Goal: Information Seeking & Learning: Learn about a topic

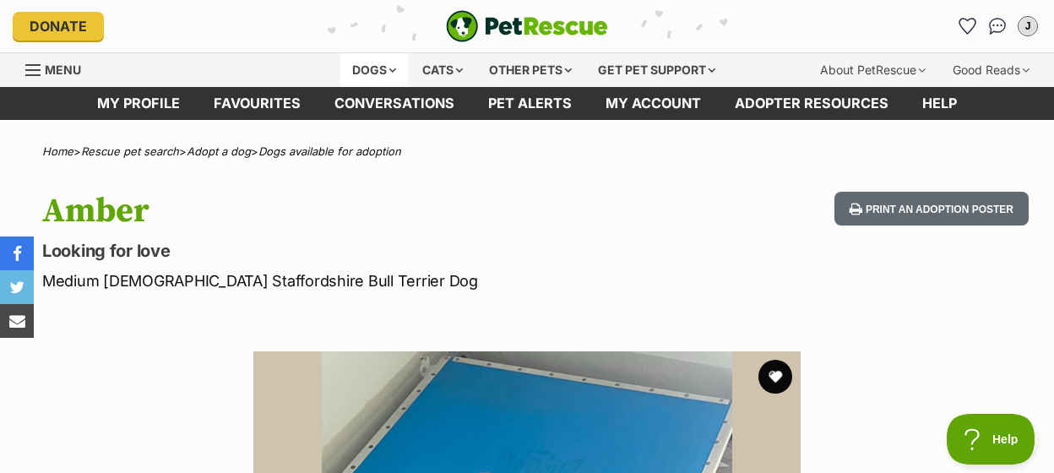
click at [348, 77] on div "Dogs" at bounding box center [374, 70] width 68 height 34
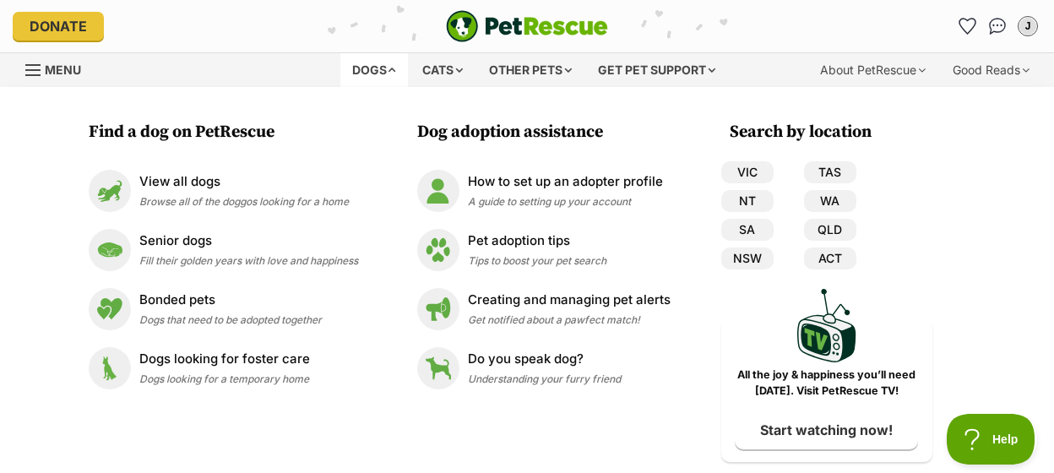
click at [507, 27] on img "PetRescue" at bounding box center [527, 26] width 162 height 32
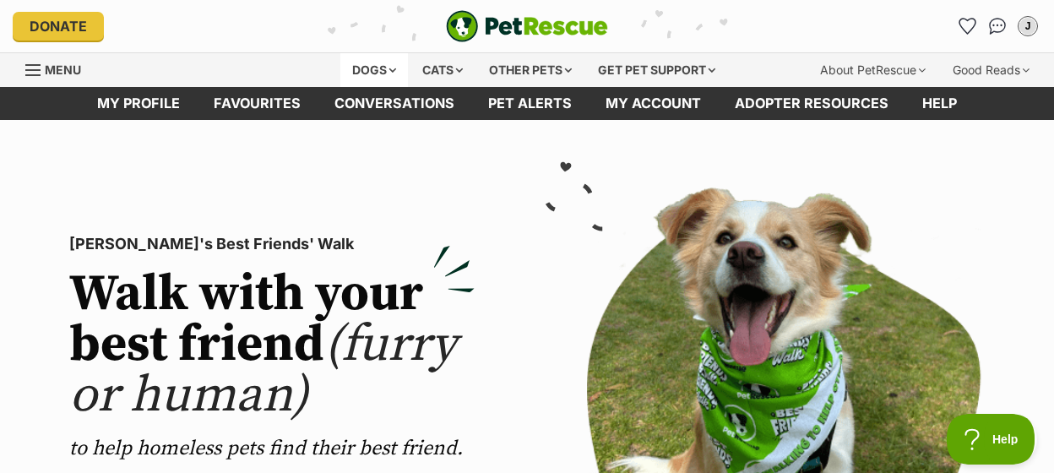
click at [376, 76] on div "Dogs" at bounding box center [374, 70] width 68 height 34
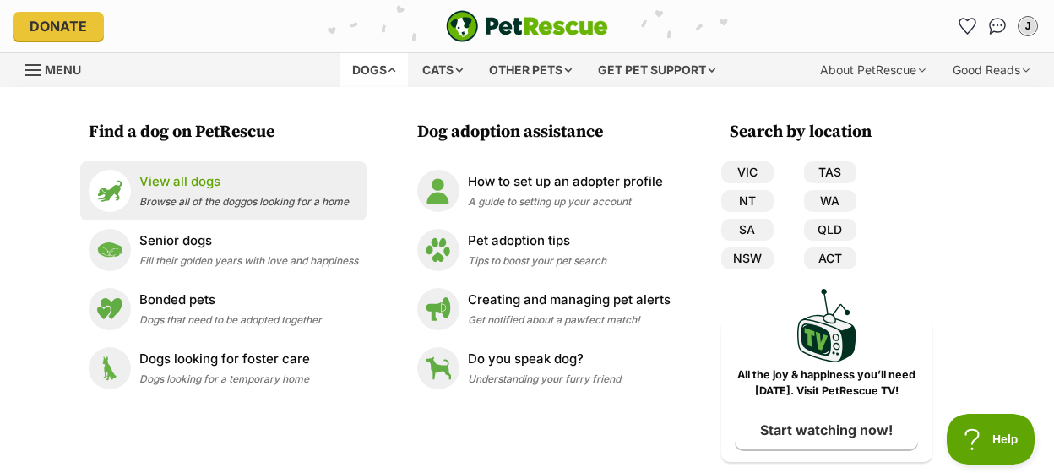
click at [251, 183] on p "View all dogs" at bounding box center [243, 181] width 209 height 19
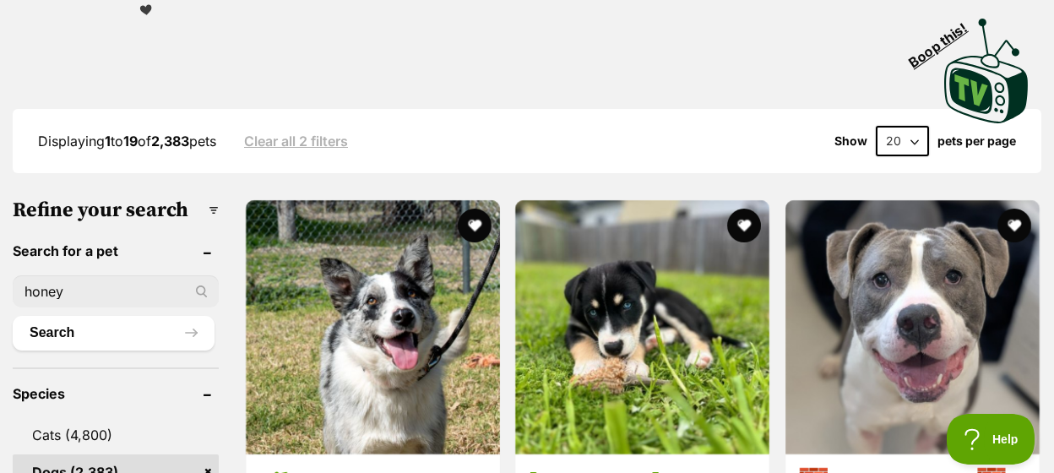
type input "honey"
click at [13, 316] on button "Search" at bounding box center [114, 333] width 202 height 34
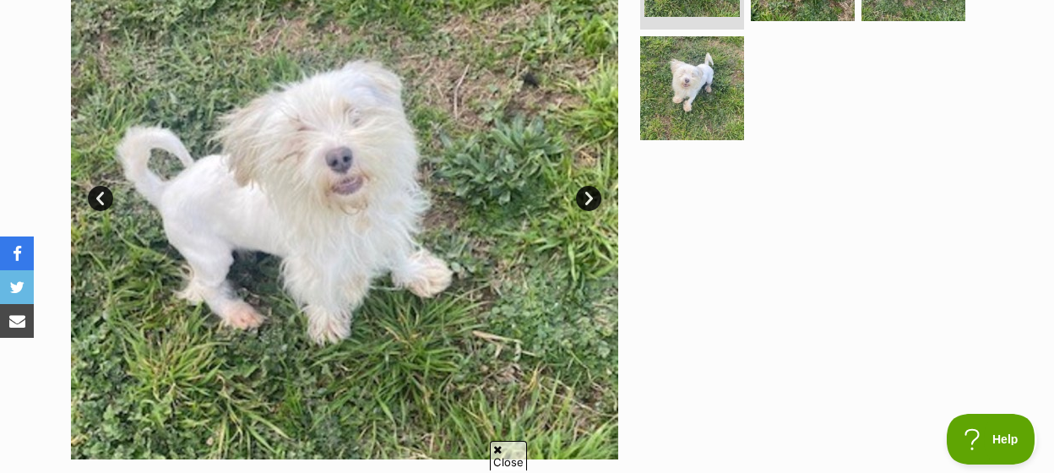
click at [592, 209] on link "Next" at bounding box center [588, 198] width 25 height 25
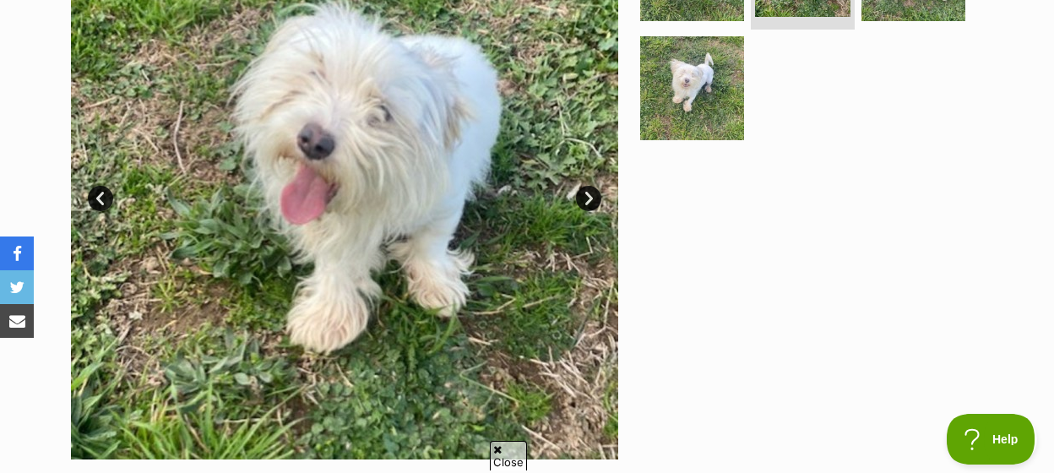
click at [592, 209] on link "Next" at bounding box center [588, 198] width 25 height 25
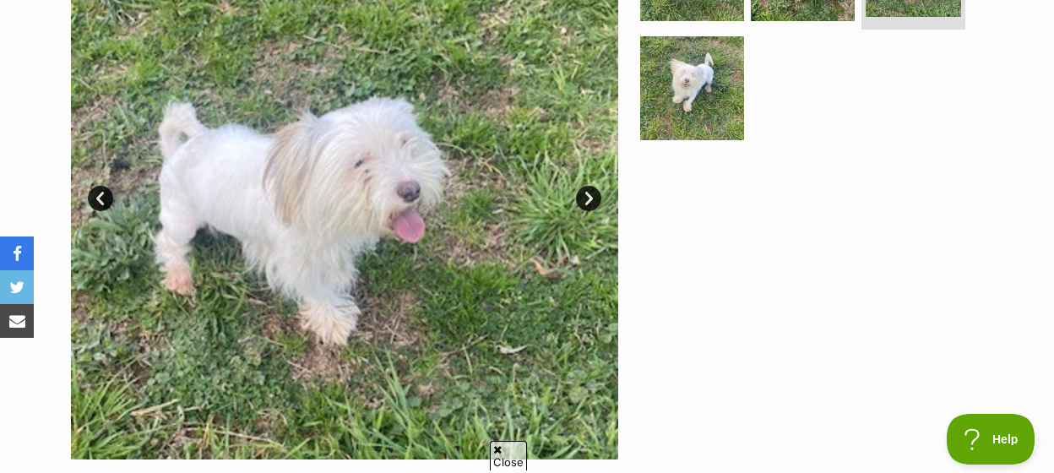
click at [592, 209] on link "Next" at bounding box center [588, 198] width 25 height 25
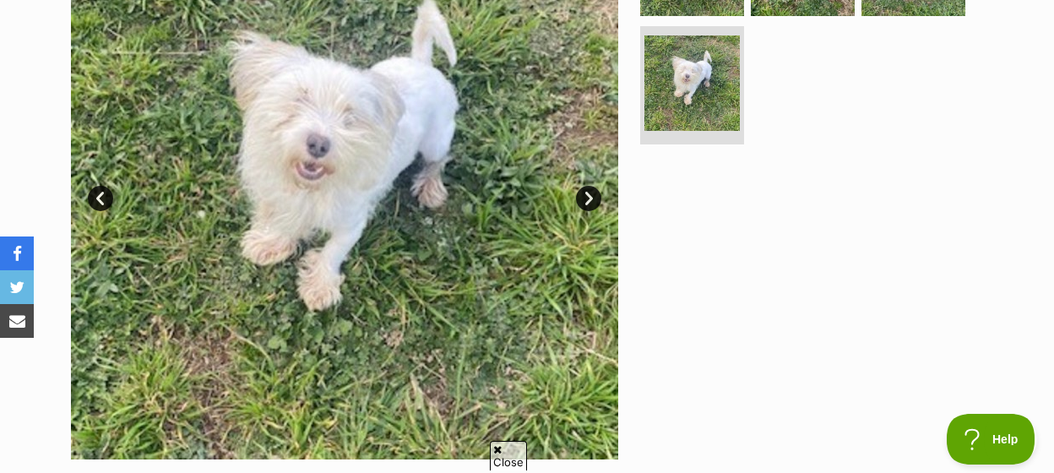
click at [106, 211] on link "Prev" at bounding box center [100, 198] width 25 height 25
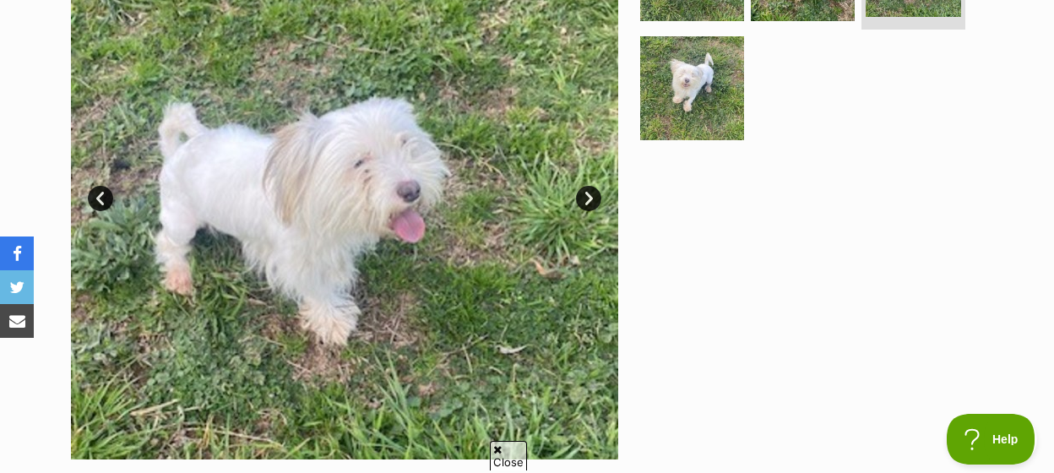
click at [106, 211] on link "Prev" at bounding box center [100, 198] width 25 height 25
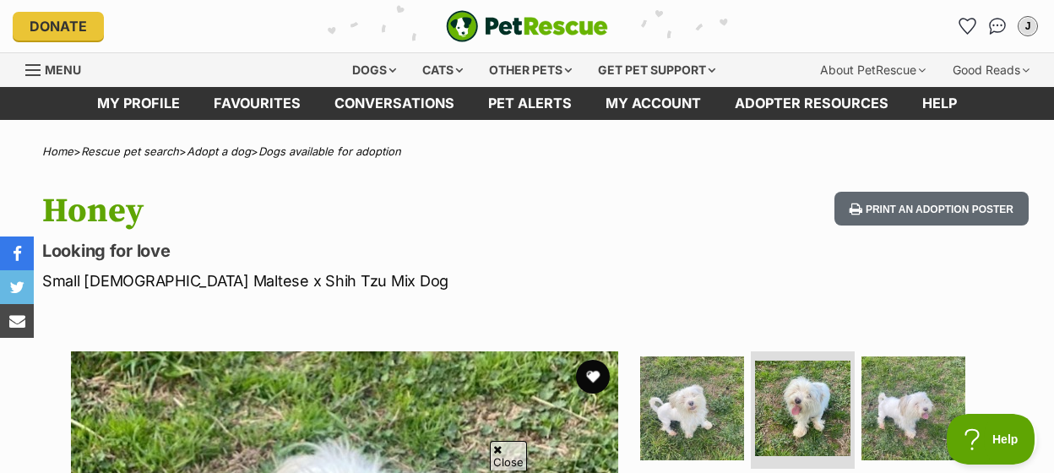
scroll to position [351, 0]
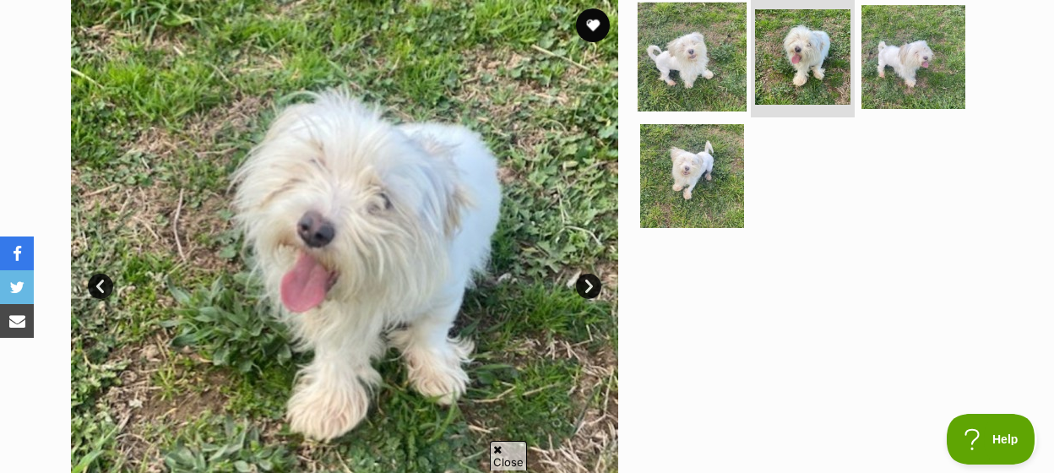
click at [676, 90] on img at bounding box center [692, 56] width 109 height 109
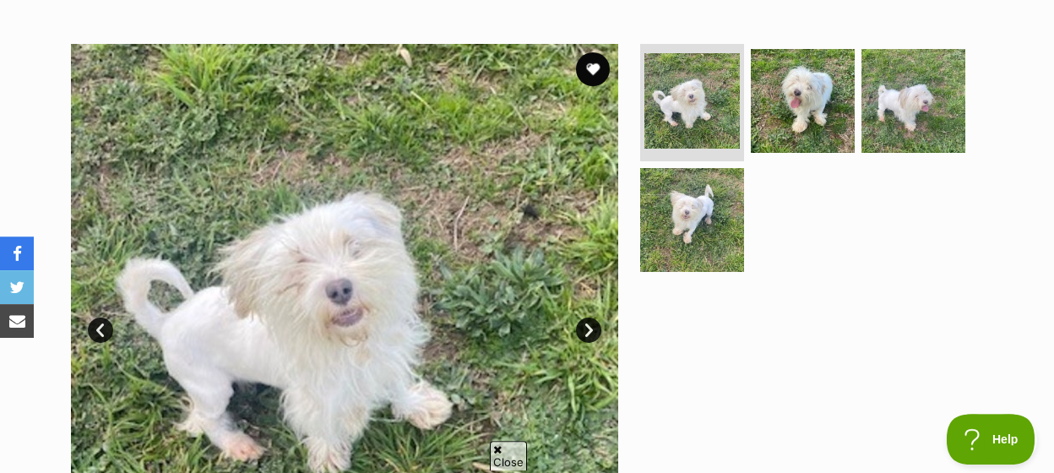
scroll to position [263, 0]
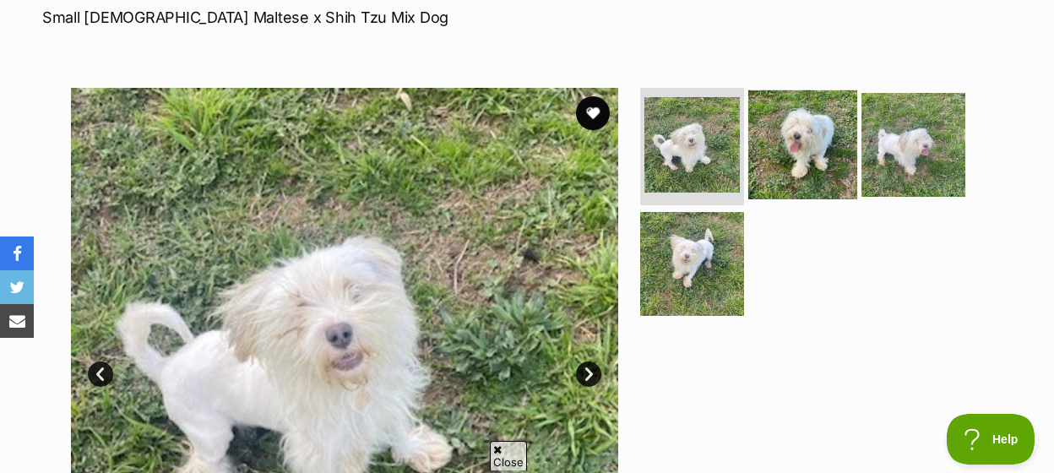
click at [823, 160] on img at bounding box center [802, 144] width 109 height 109
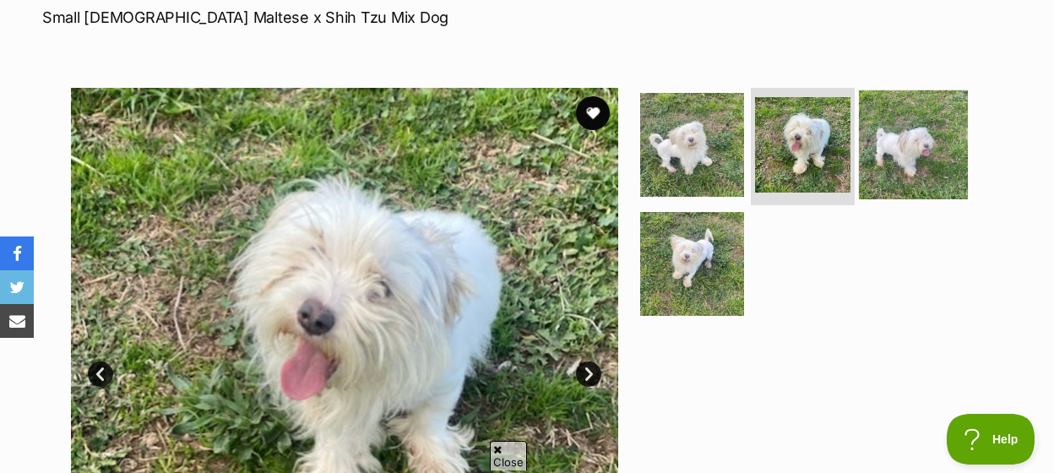
click at [926, 171] on img at bounding box center [913, 144] width 109 height 109
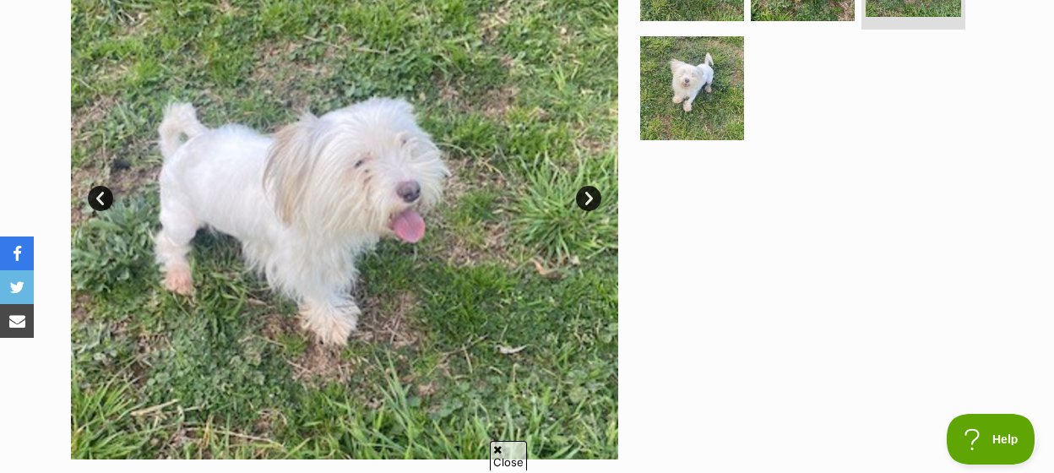
scroll to position [88, 0]
